Goal: Transaction & Acquisition: Purchase product/service

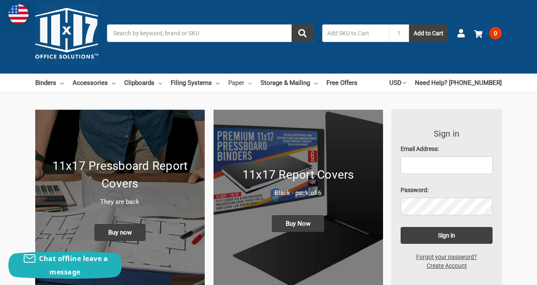
click at [245, 82] on link "Paper" at bounding box center [240, 82] width 24 height 18
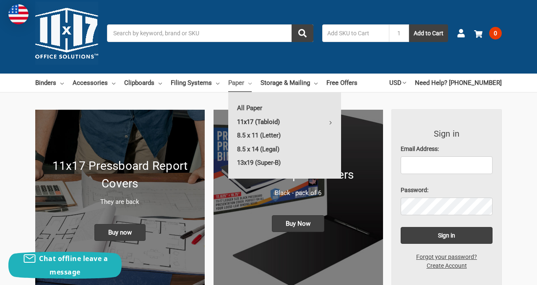
click at [272, 121] on link "11x17 (Tabloid)" at bounding box center [284, 121] width 113 height 13
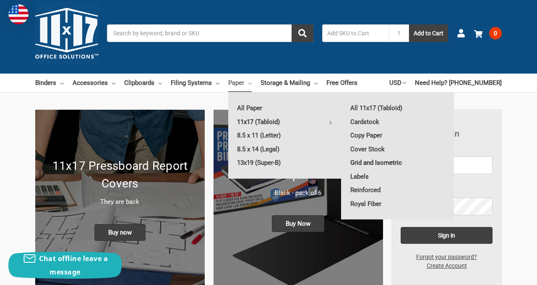
click at [385, 164] on link "Grid and Isometric" at bounding box center [398, 162] width 113 height 13
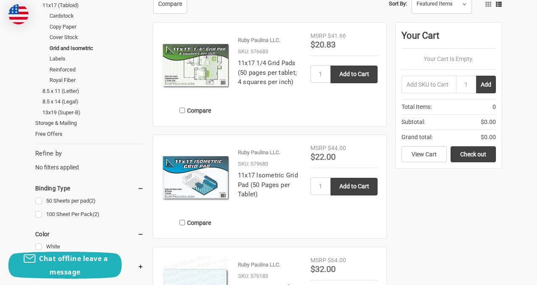
scroll to position [171, 0]
click at [257, 182] on link "11x17 Isometric Grid Pad (50 Pages per Tablet)" at bounding box center [268, 184] width 60 height 26
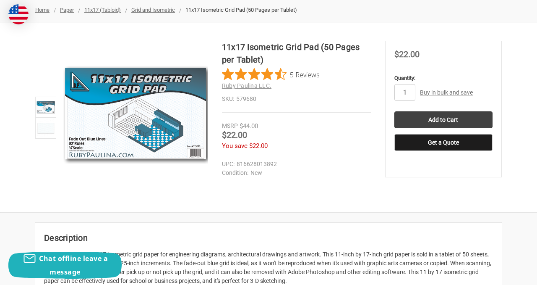
scroll to position [106, 0]
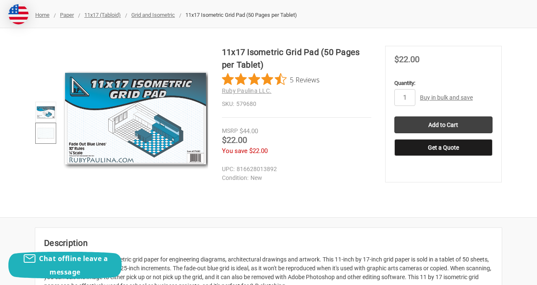
click at [39, 130] on img at bounding box center [46, 133] width 18 height 18
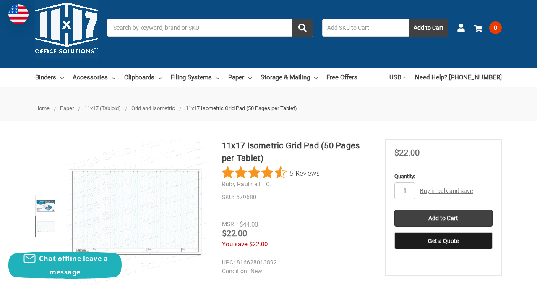
scroll to position [11, 0]
